Goal: Task Accomplishment & Management: Manage account settings

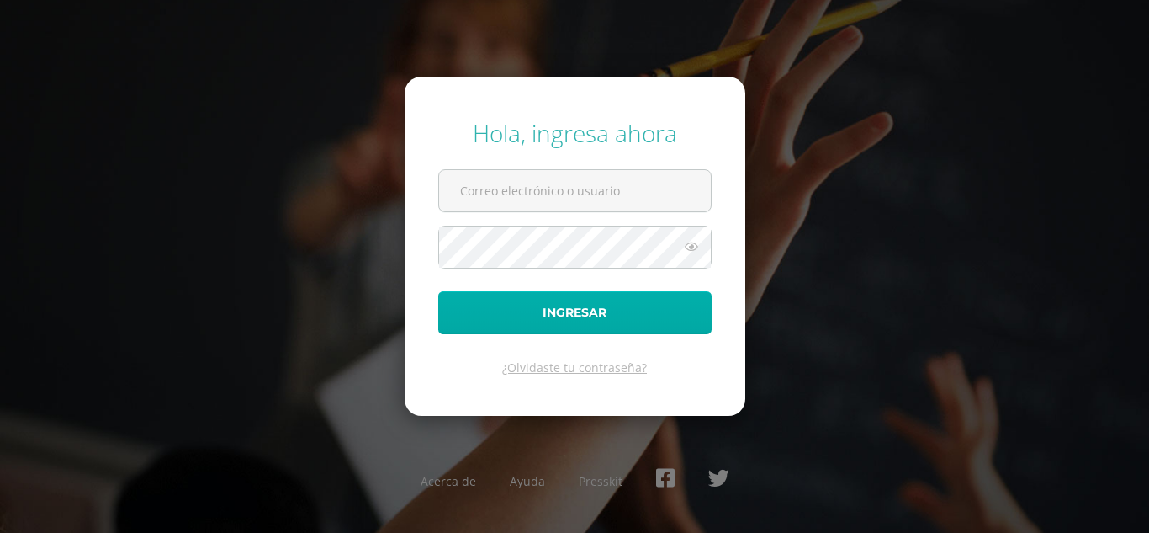
type input "fgironr@donbosco.edu.gt"
click at [532, 316] on button "Ingresar" at bounding box center [574, 312] width 273 height 43
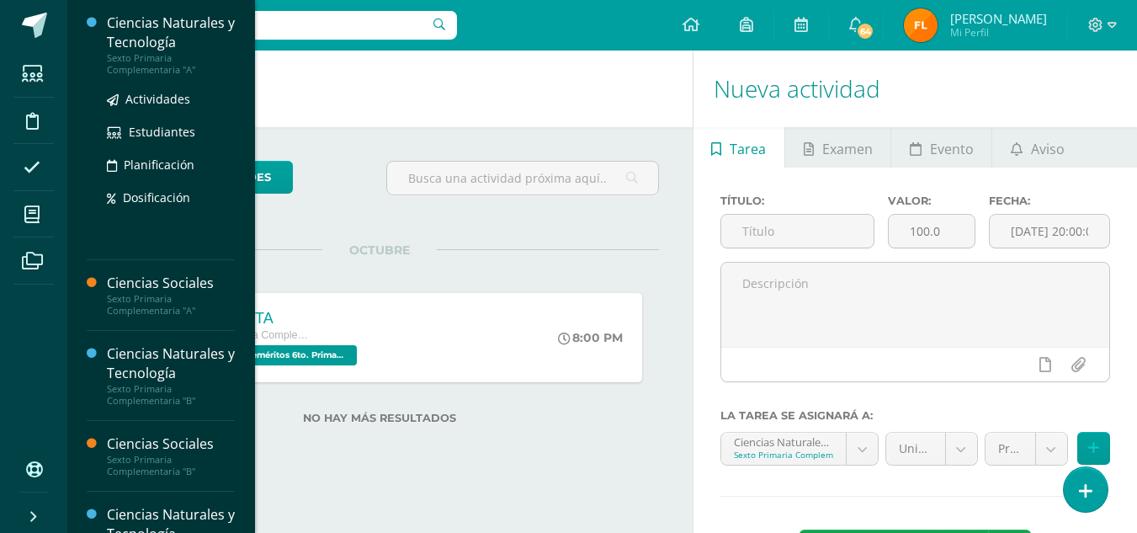
click at [133, 61] on div "Sexto Primaria Complementaria "A"" at bounding box center [171, 64] width 128 height 24
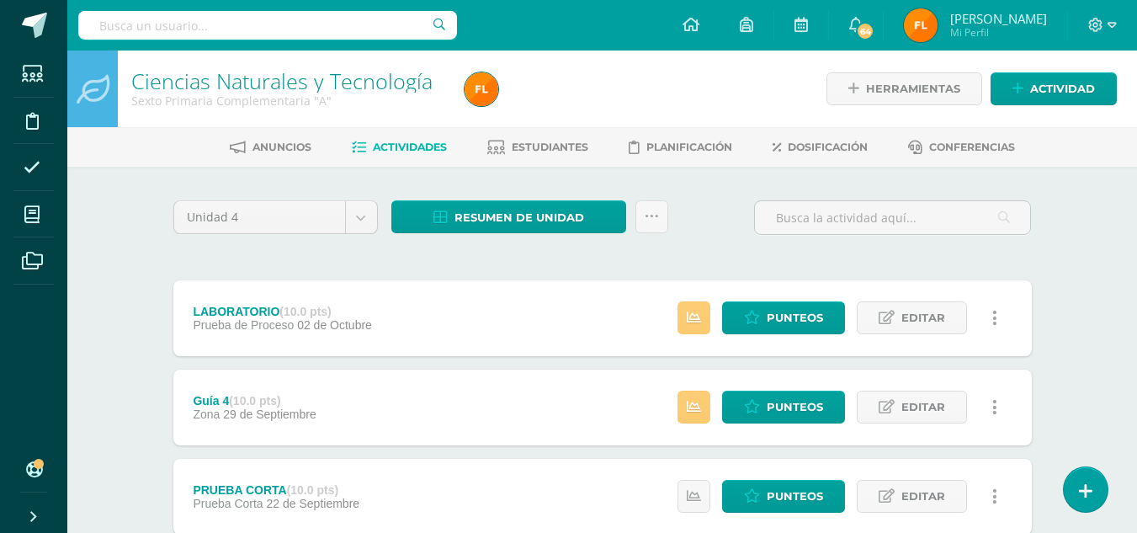
scroll to position [168, 0]
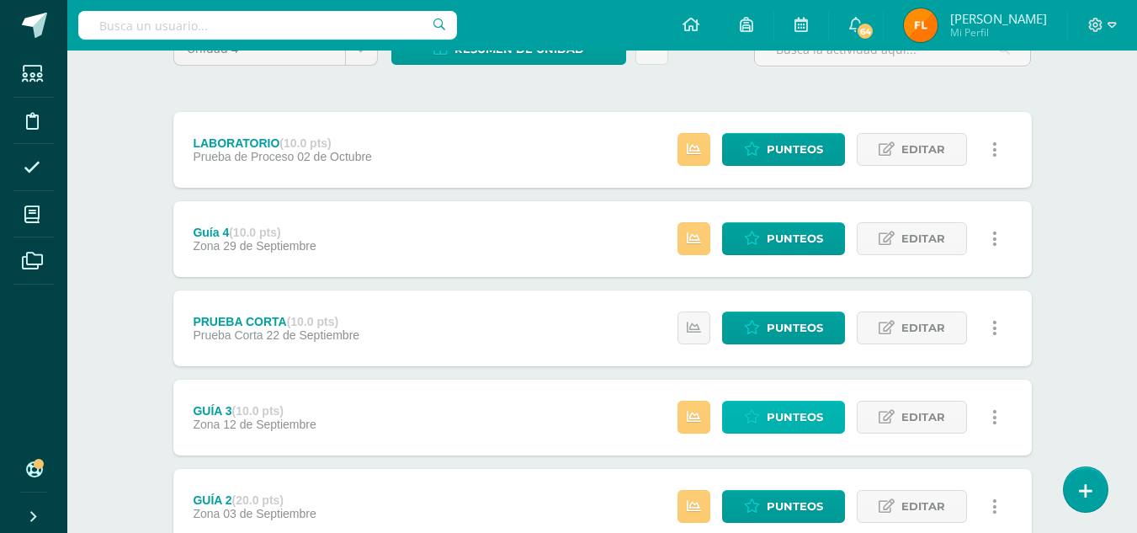
click at [757, 423] on icon at bounding box center [752, 417] width 16 height 14
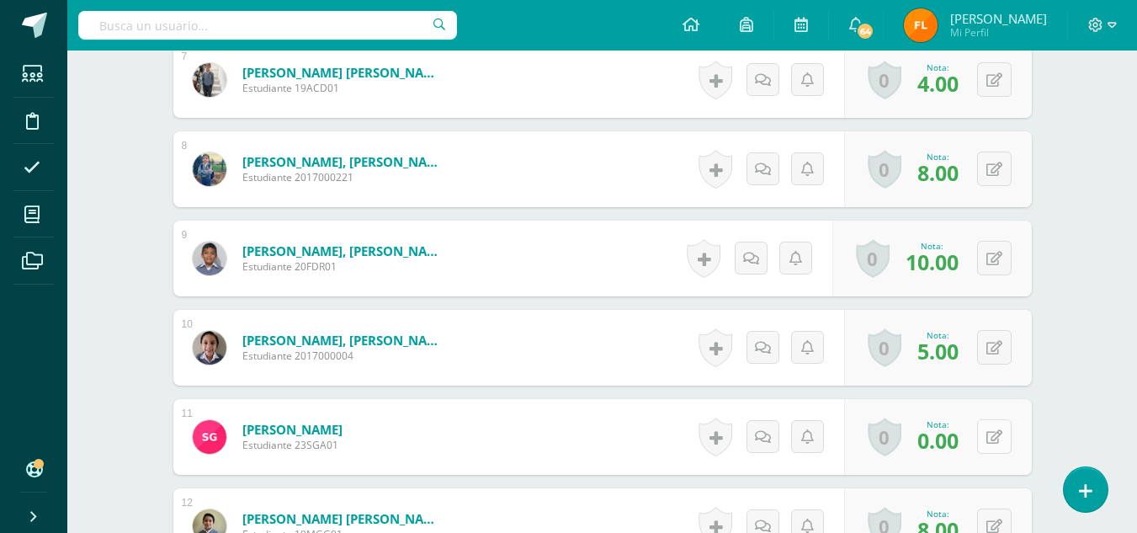
scroll to position [1178, 0]
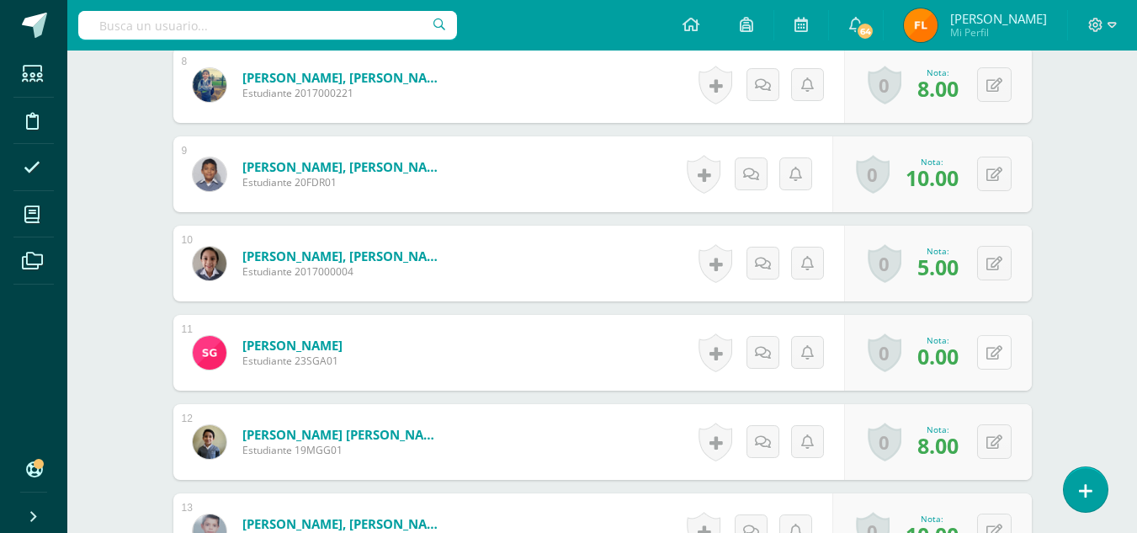
click at [997, 354] on icon at bounding box center [994, 353] width 16 height 14
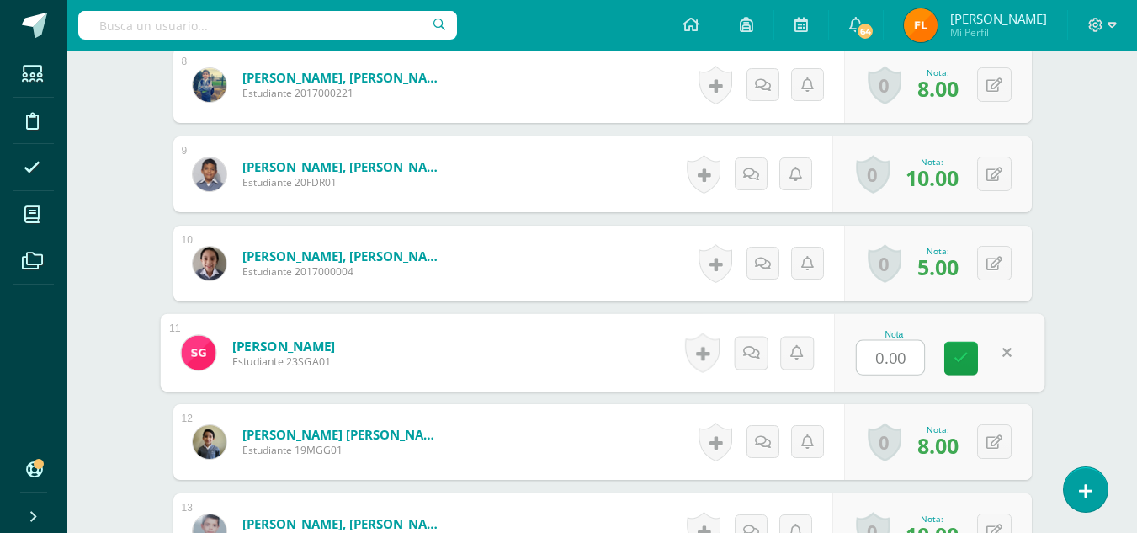
click at [909, 357] on input "0.00" at bounding box center [890, 358] width 67 height 34
type input "0"
type input "5"
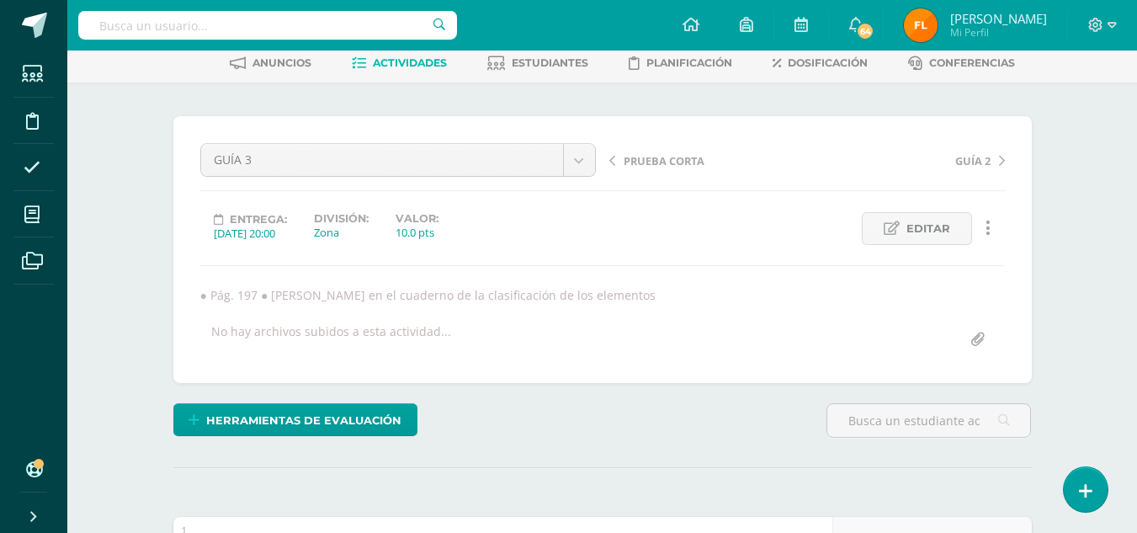
scroll to position [0, 0]
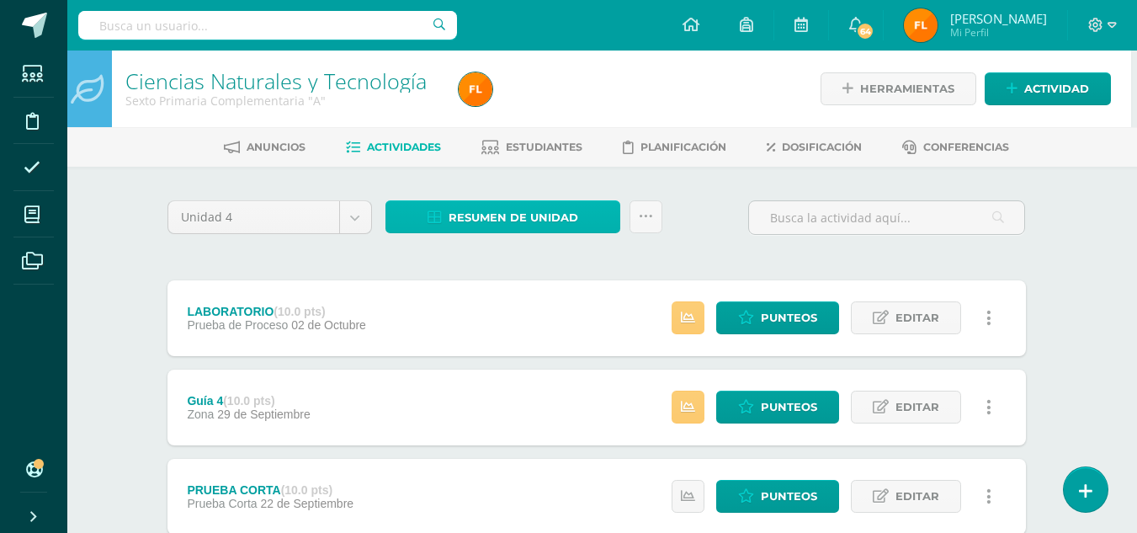
click at [552, 219] on span "Resumen de unidad" at bounding box center [514, 217] width 130 height 31
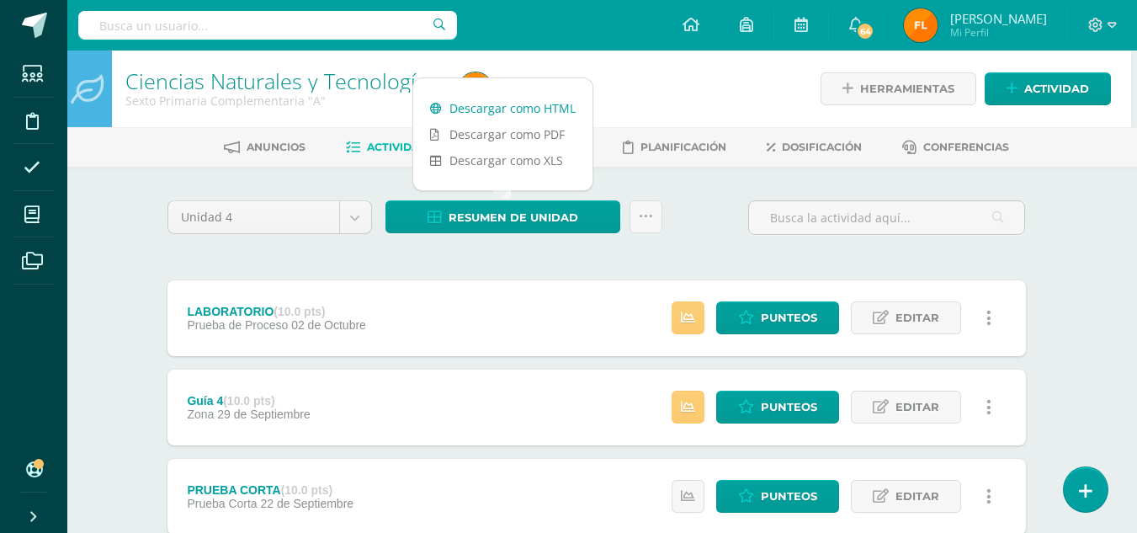
click at [549, 106] on link "Descargar como HTML" at bounding box center [502, 108] width 179 height 26
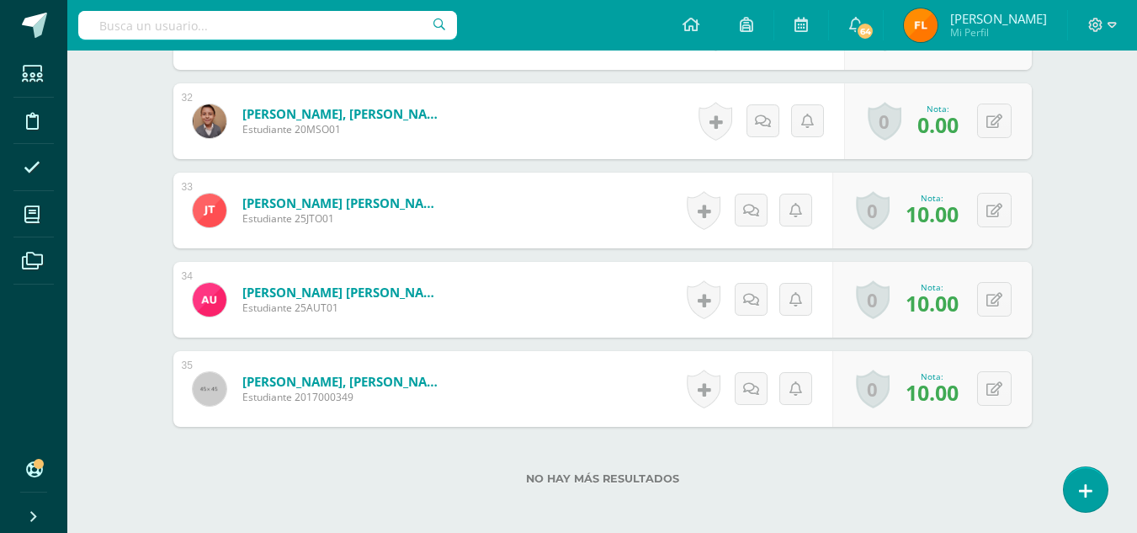
scroll to position [3198, 0]
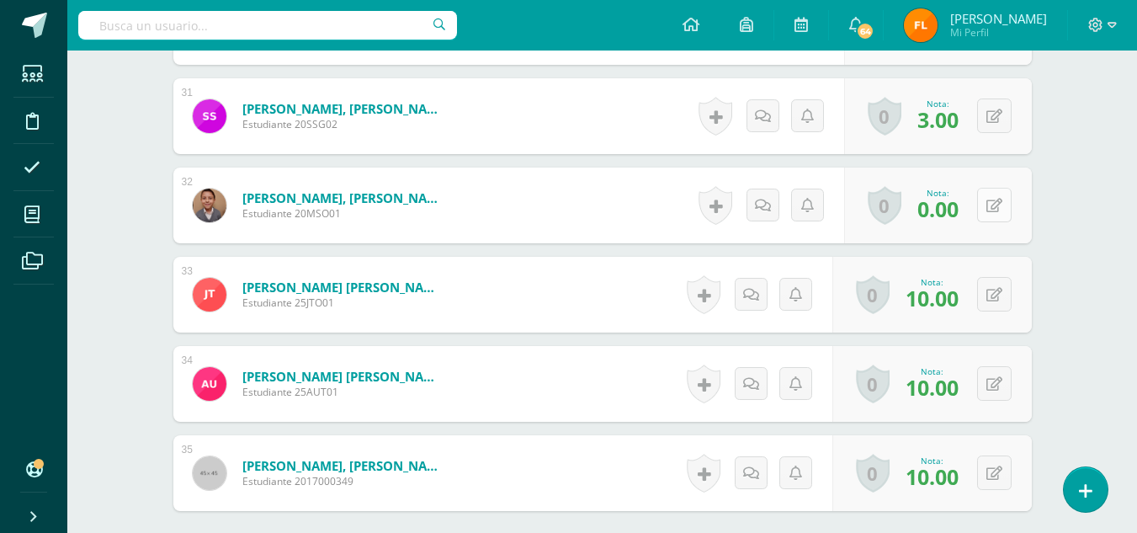
click at [1001, 199] on button at bounding box center [994, 205] width 35 height 35
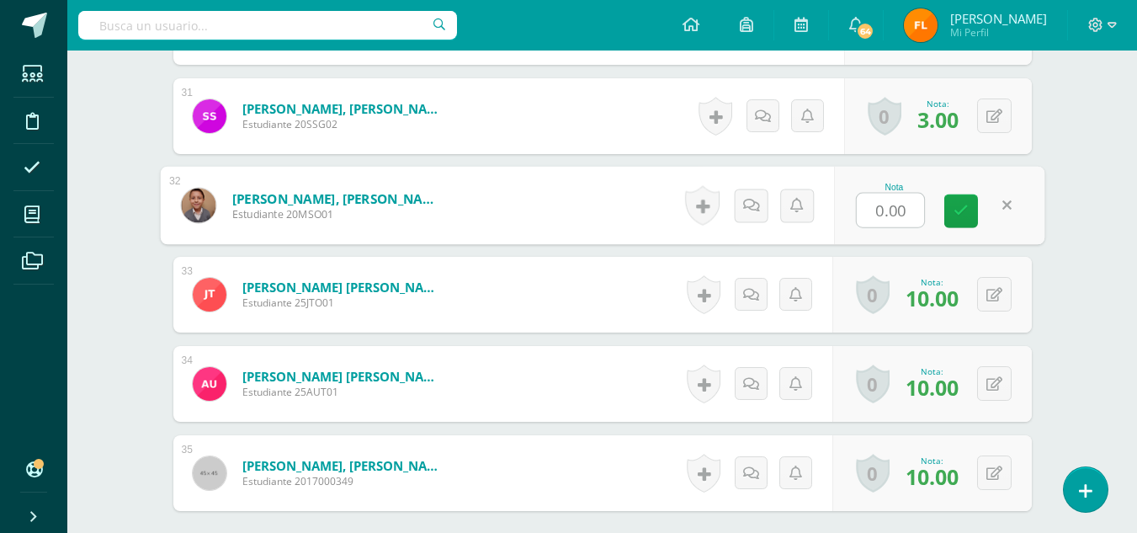
click at [909, 211] on input "0.00" at bounding box center [890, 211] width 67 height 34
type input "5"
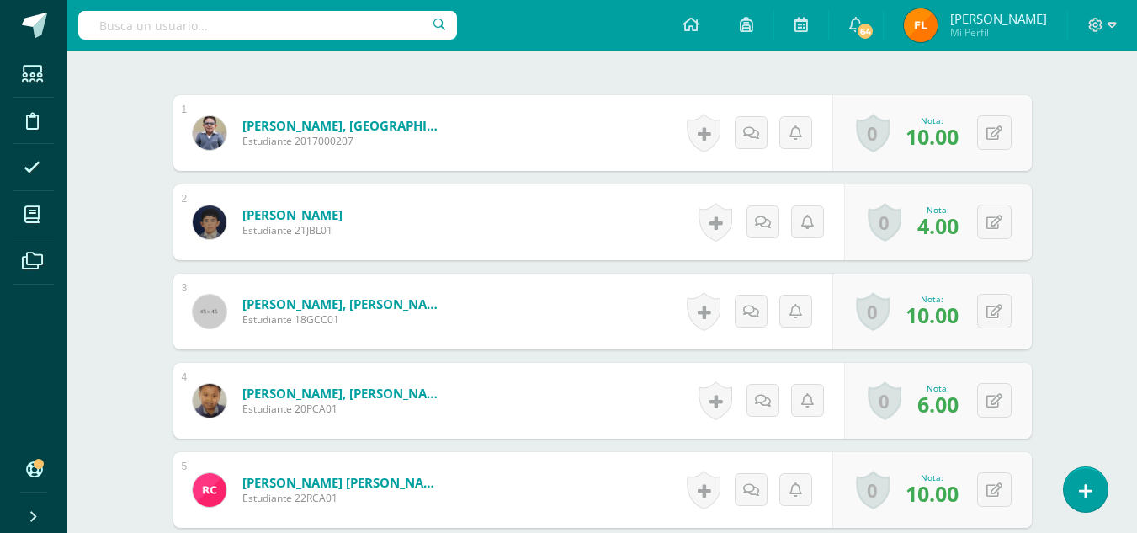
scroll to position [1, 0]
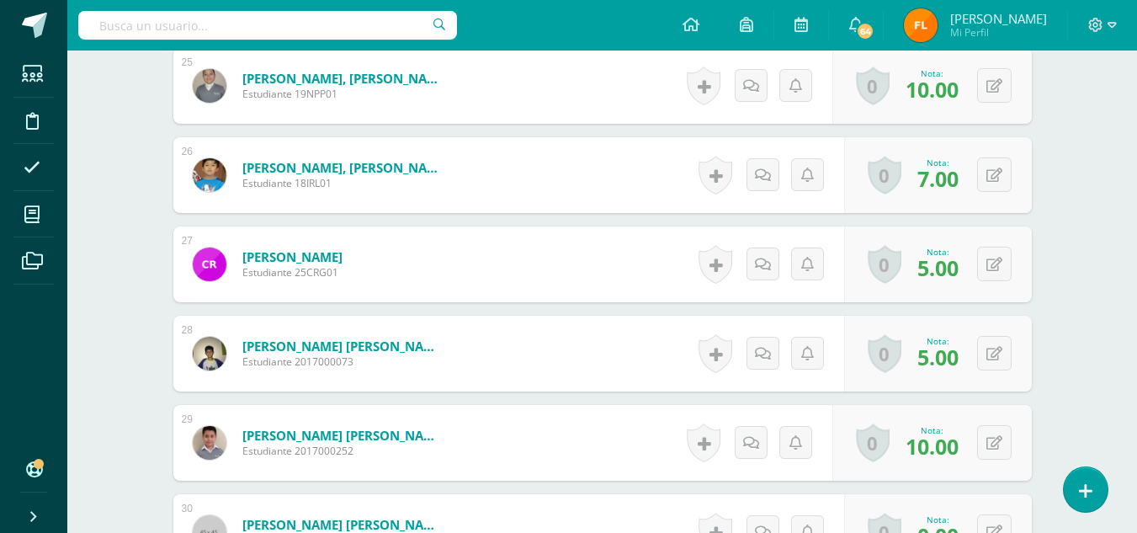
scroll to position [3114, 0]
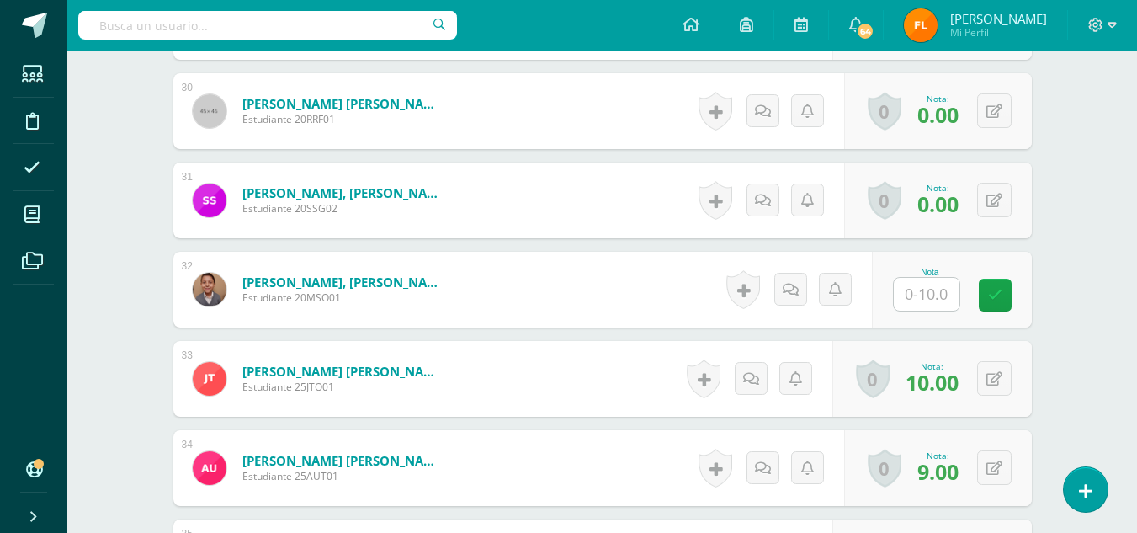
click at [937, 305] on input "text" at bounding box center [927, 294] width 66 height 33
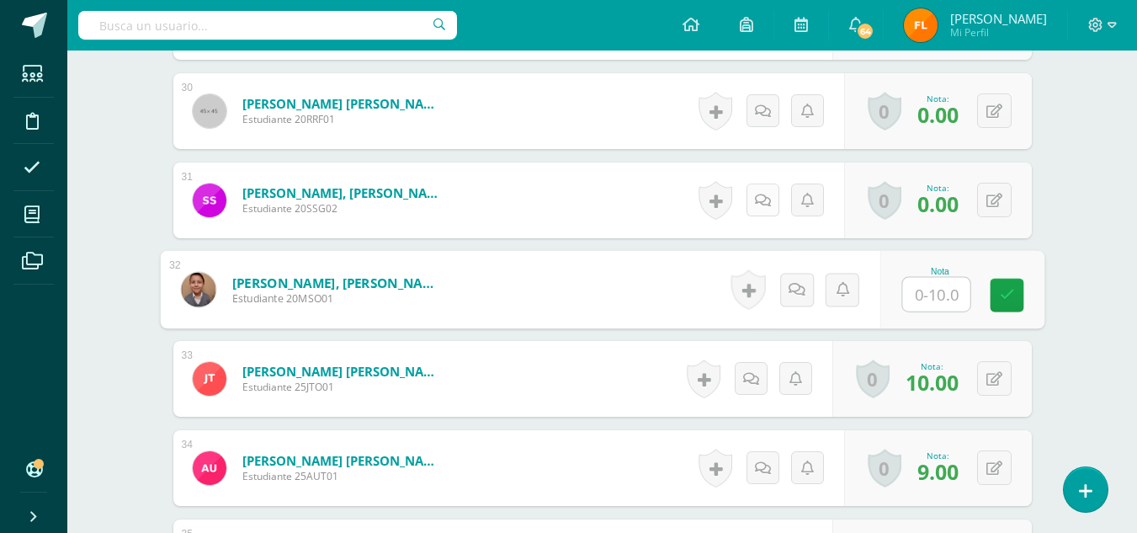
type input "5"
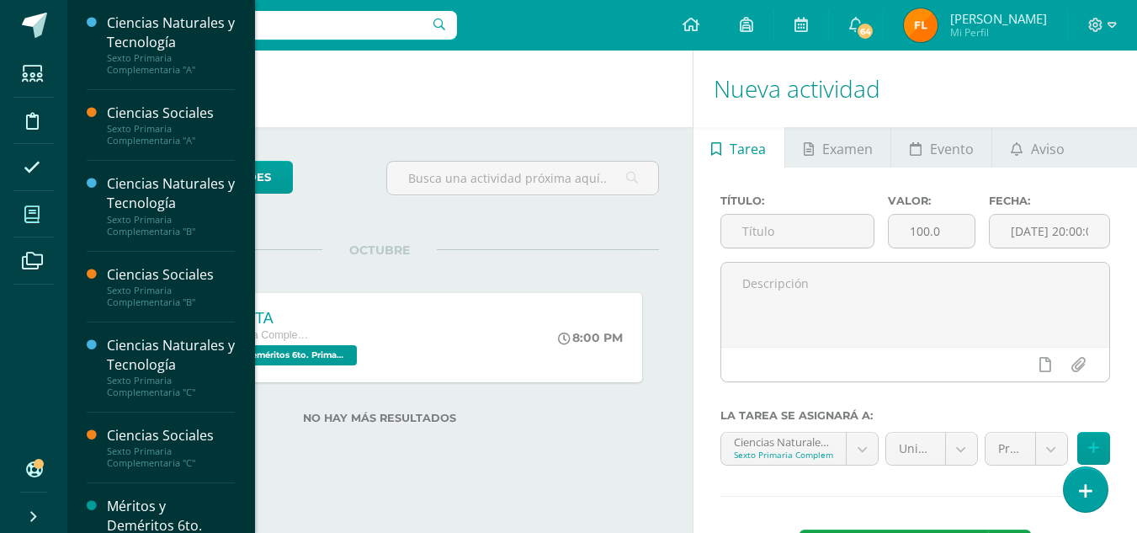
click at [35, 216] on icon at bounding box center [31, 214] width 15 height 17
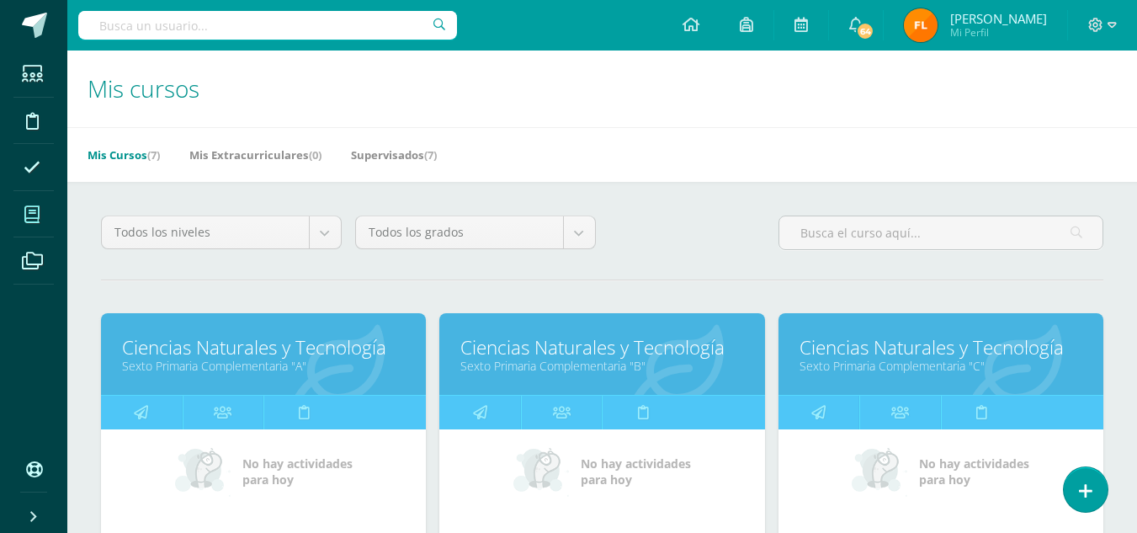
scroll to position [337, 0]
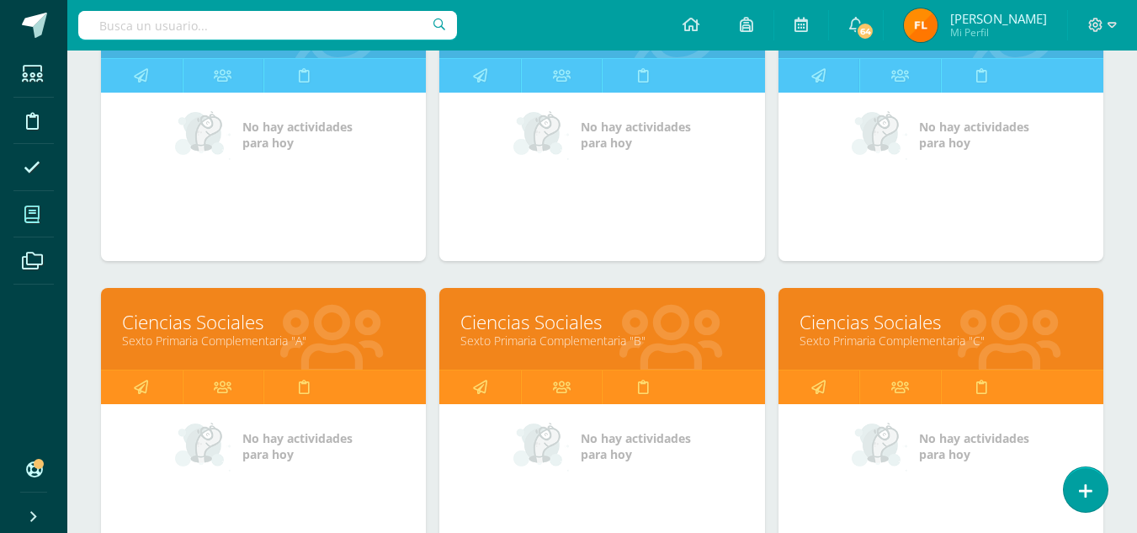
click at [225, 321] on link "Ciencias Sociales" at bounding box center [263, 322] width 283 height 26
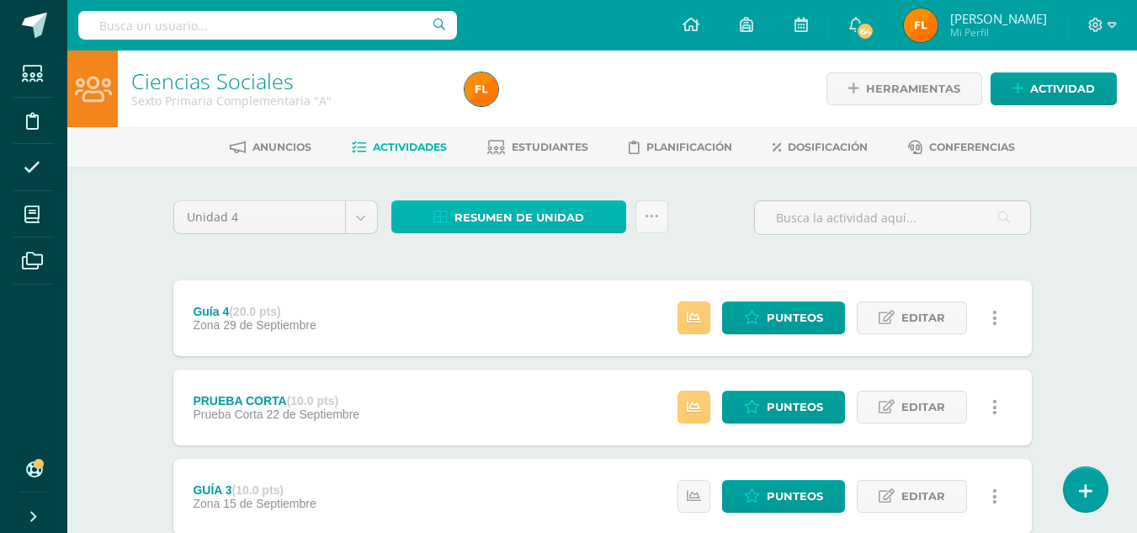
click at [510, 211] on span "Resumen de unidad" at bounding box center [519, 217] width 130 height 31
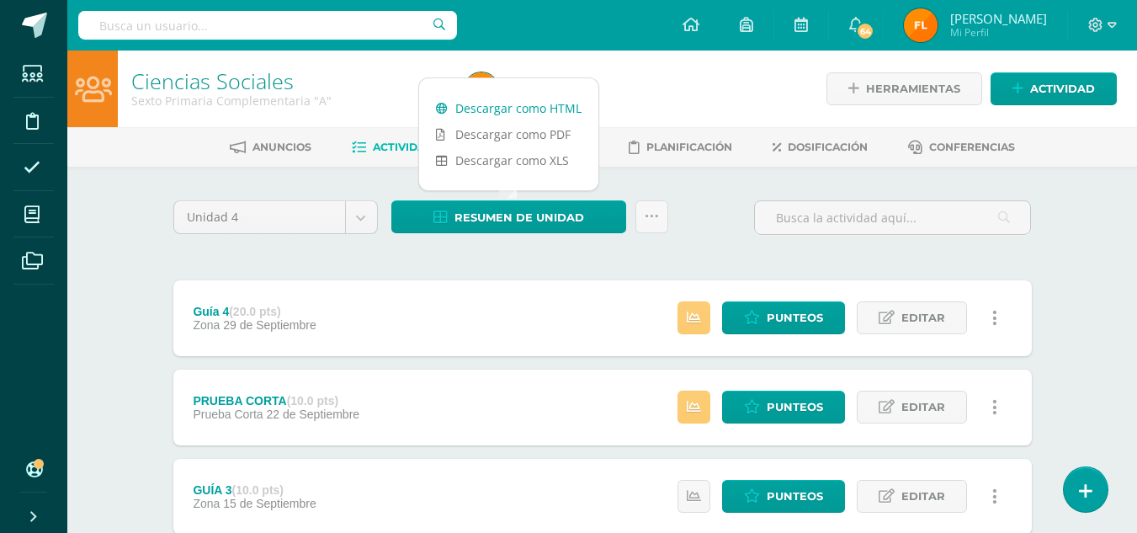
click at [528, 107] on link "Descargar como HTML" at bounding box center [508, 108] width 179 height 26
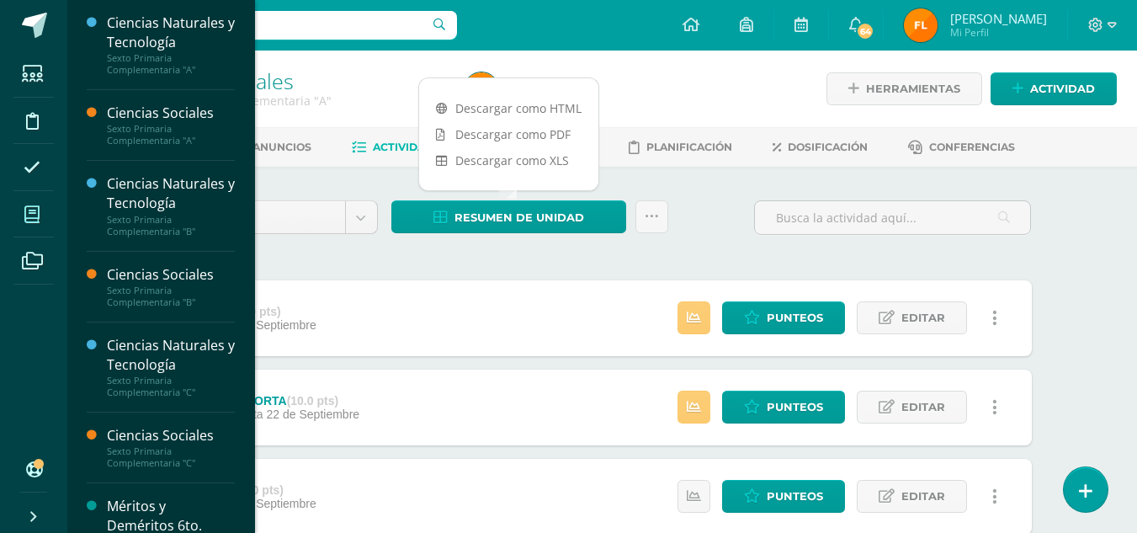
click at [21, 205] on span at bounding box center [32, 214] width 38 height 38
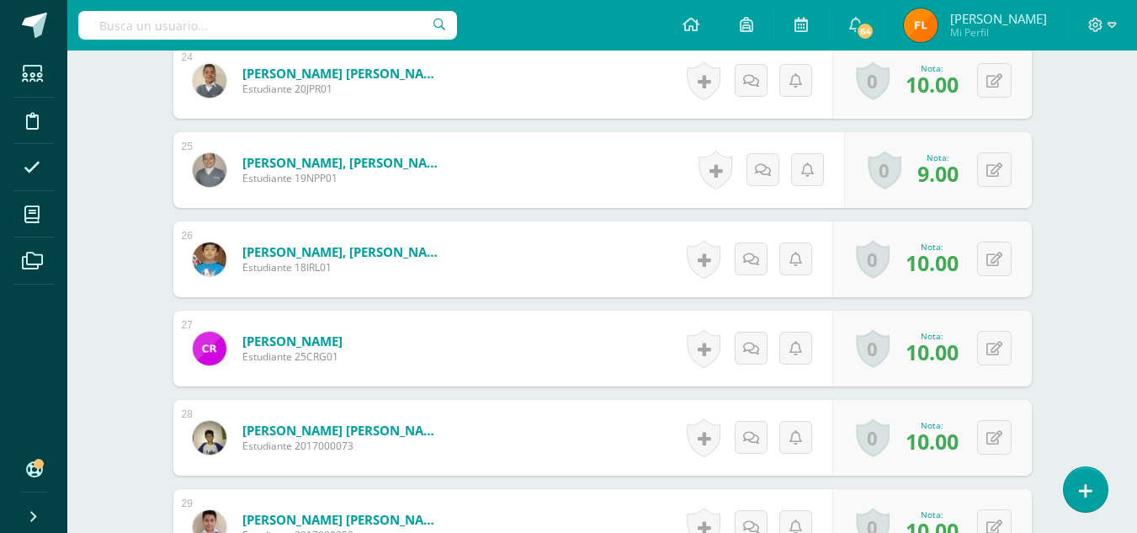
scroll to position [3030, 0]
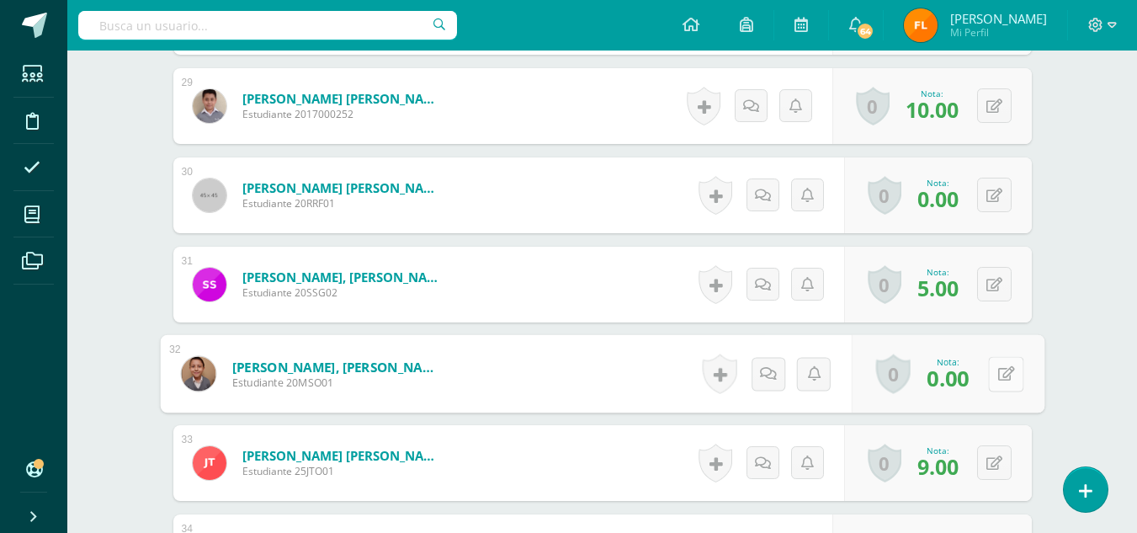
click at [995, 363] on button at bounding box center [1005, 373] width 35 height 35
click at [910, 383] on input "0.00" at bounding box center [890, 379] width 67 height 34
type input "0"
type input "5"
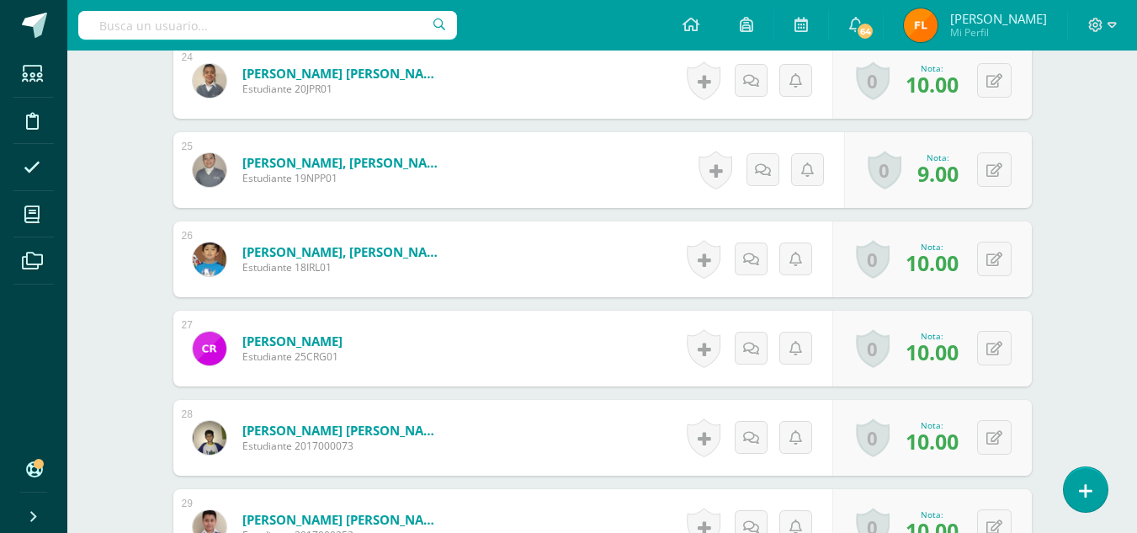
scroll to position [2273, 0]
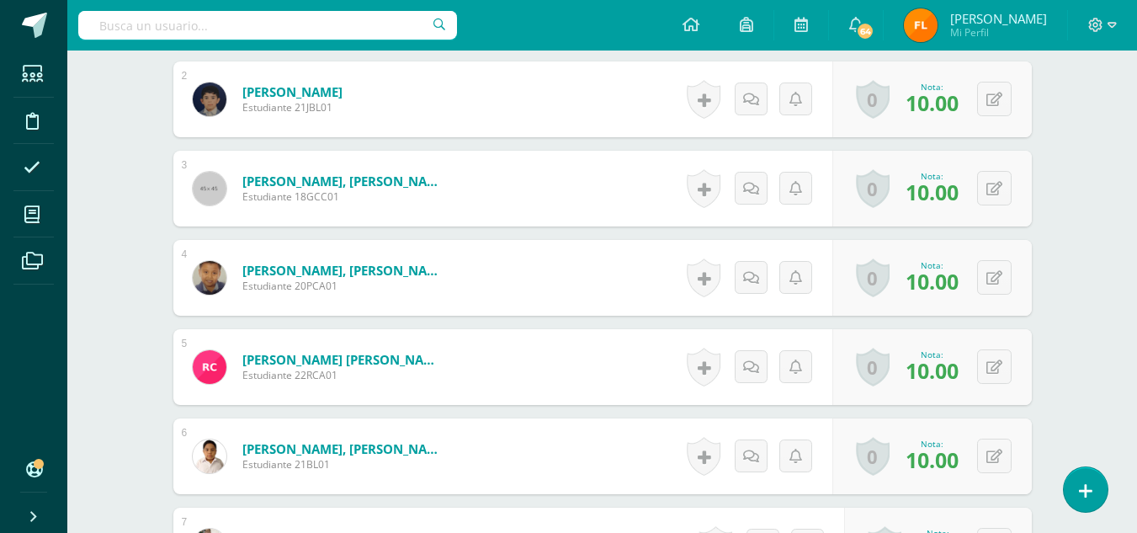
scroll to position [208, 0]
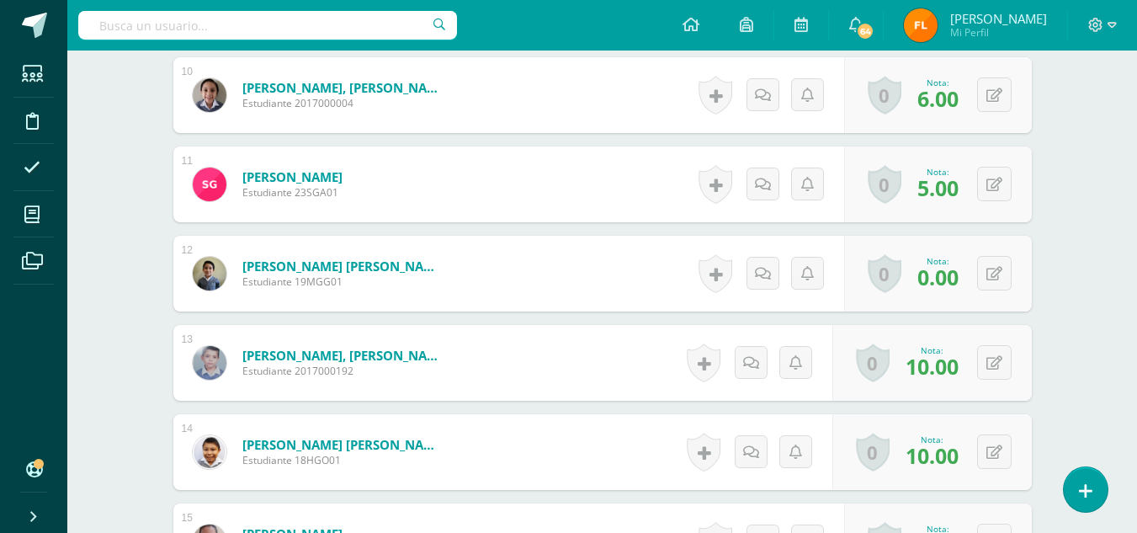
scroll to position [1010, 0]
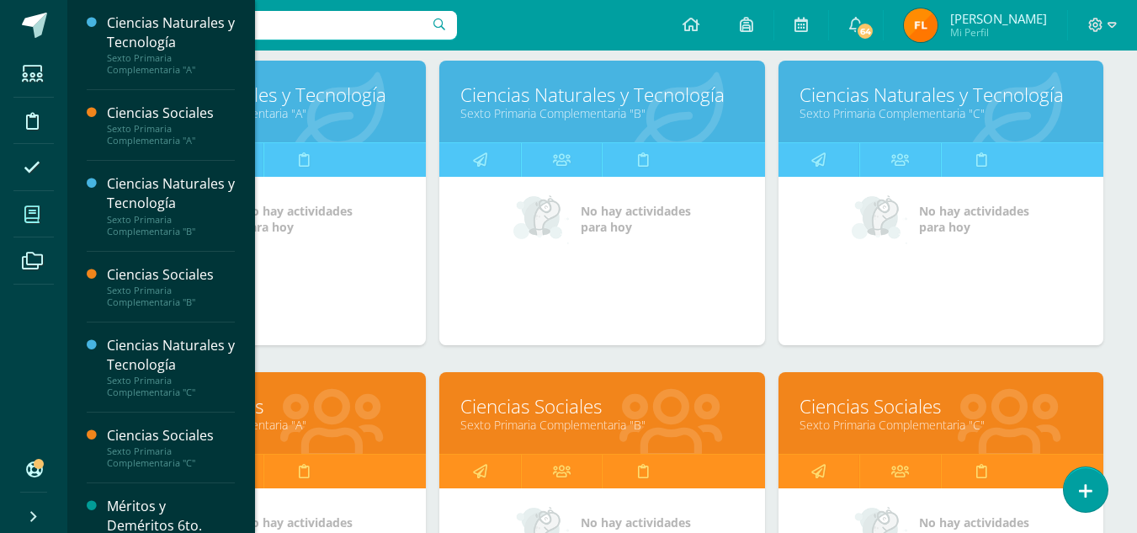
scroll to position [337, 0]
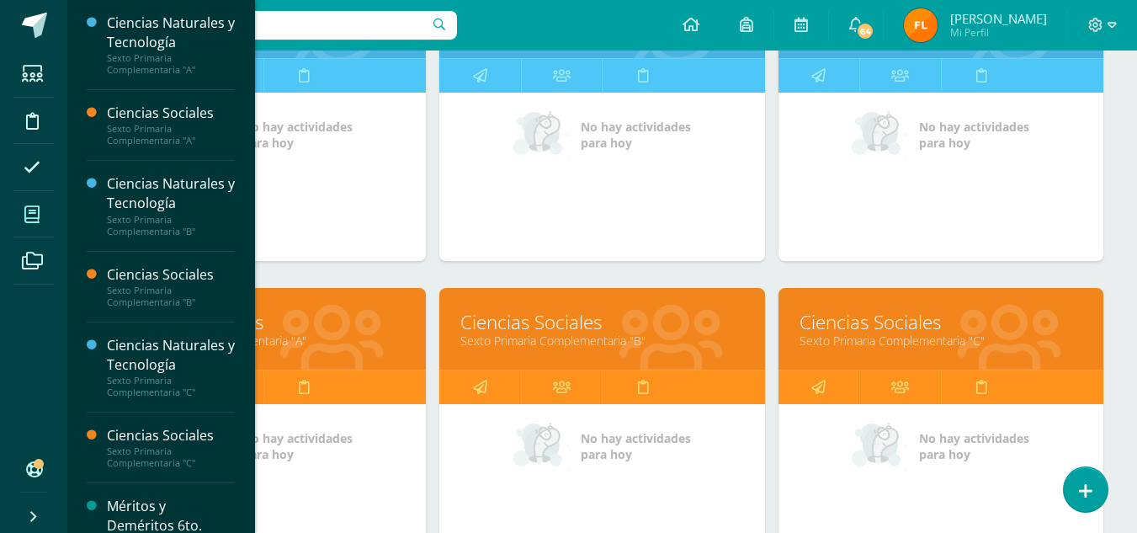
click at [850, 327] on link "Ciencias Sociales" at bounding box center [940, 322] width 283 height 26
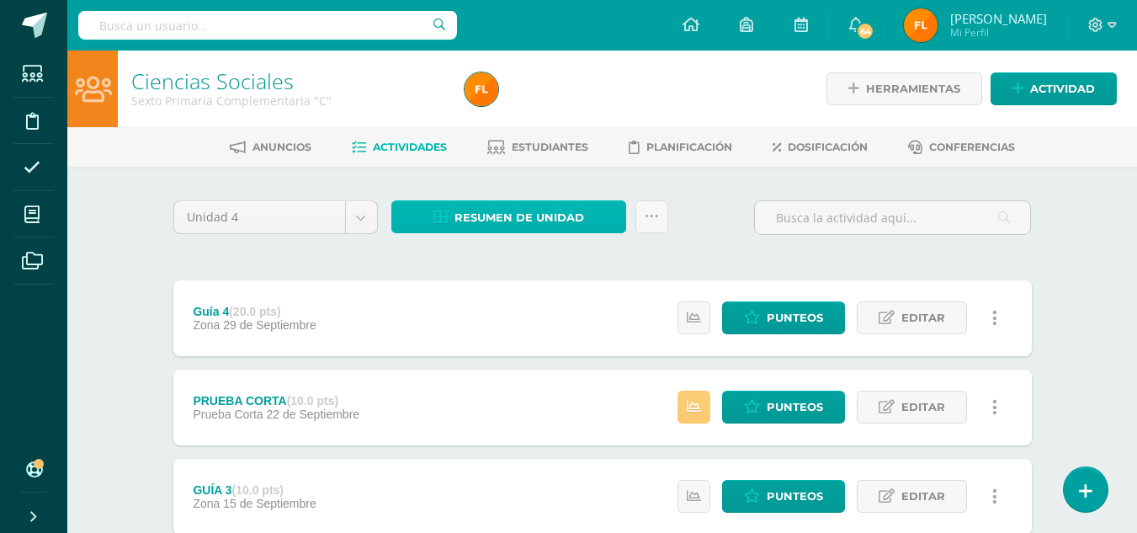
click at [551, 210] on span "Resumen de unidad" at bounding box center [519, 217] width 130 height 31
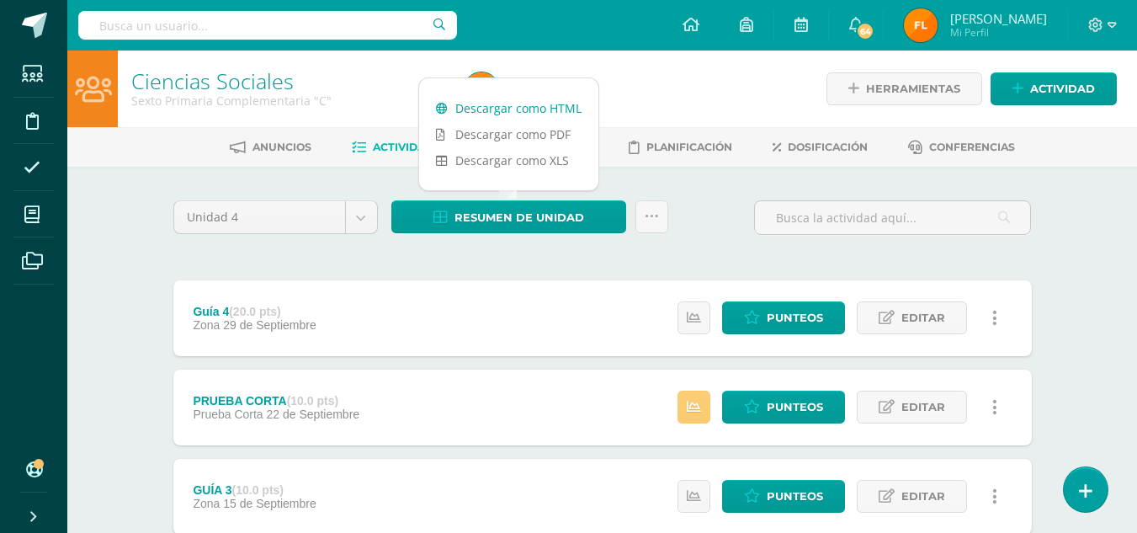
click at [530, 113] on link "Descargar como HTML" at bounding box center [508, 108] width 179 height 26
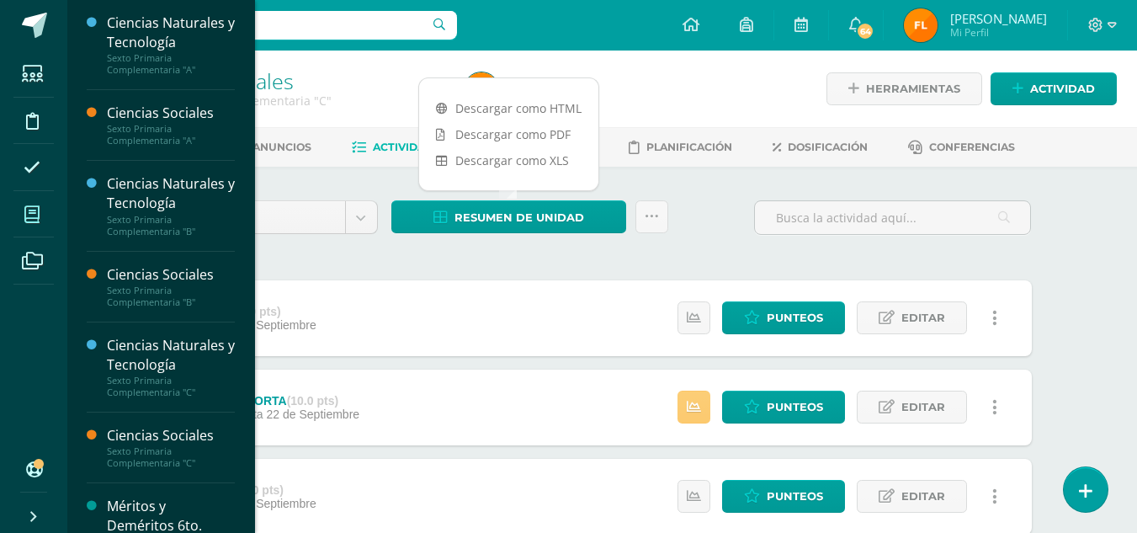
click at [24, 217] on span at bounding box center [32, 214] width 38 height 38
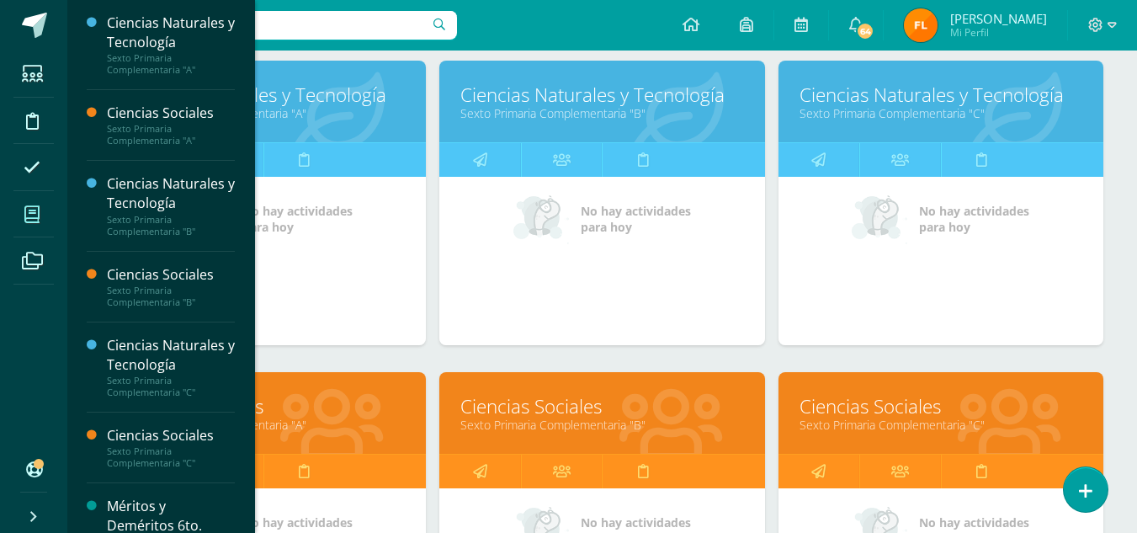
scroll to position [421, 0]
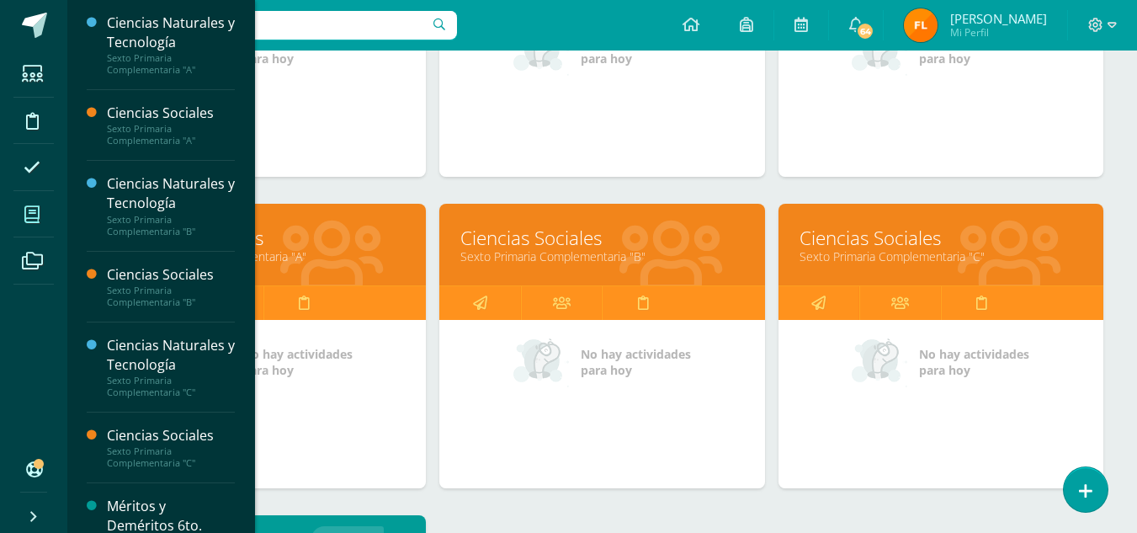
click at [277, 236] on link "Ciencias Sociales" at bounding box center [263, 238] width 283 height 26
